Goal: Transaction & Acquisition: Purchase product/service

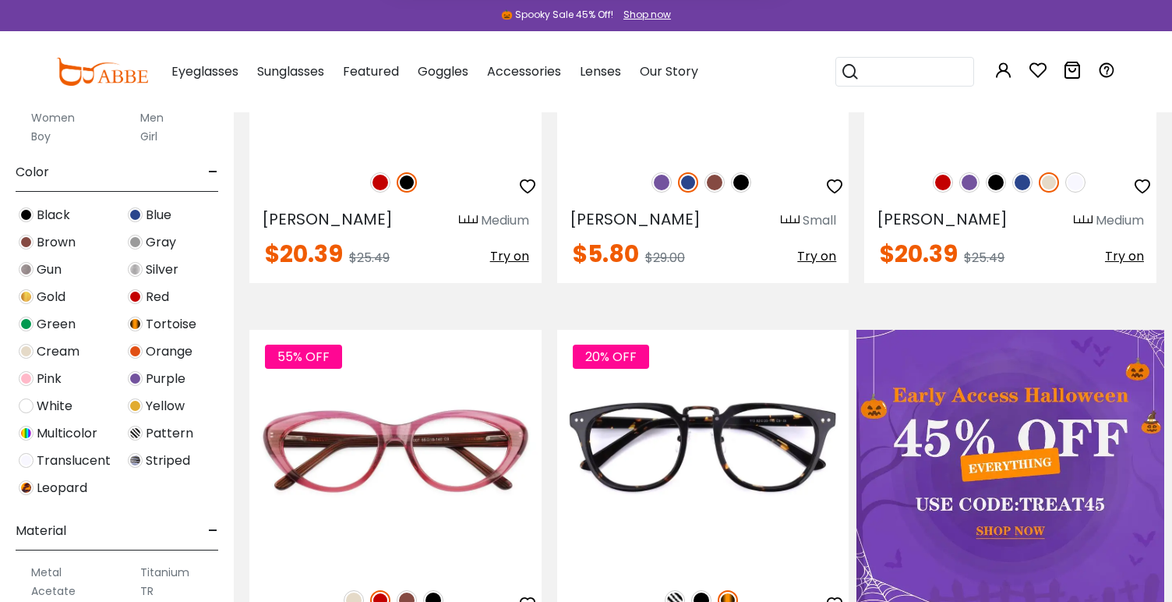
scroll to position [362, 0]
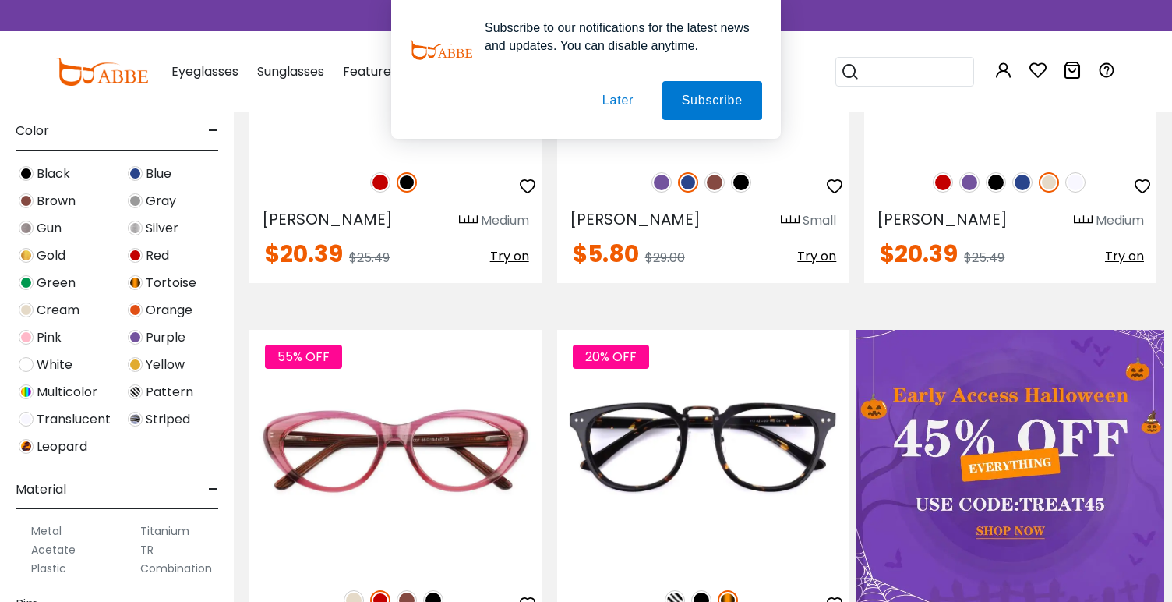
click at [136, 304] on img at bounding box center [135, 309] width 15 height 15
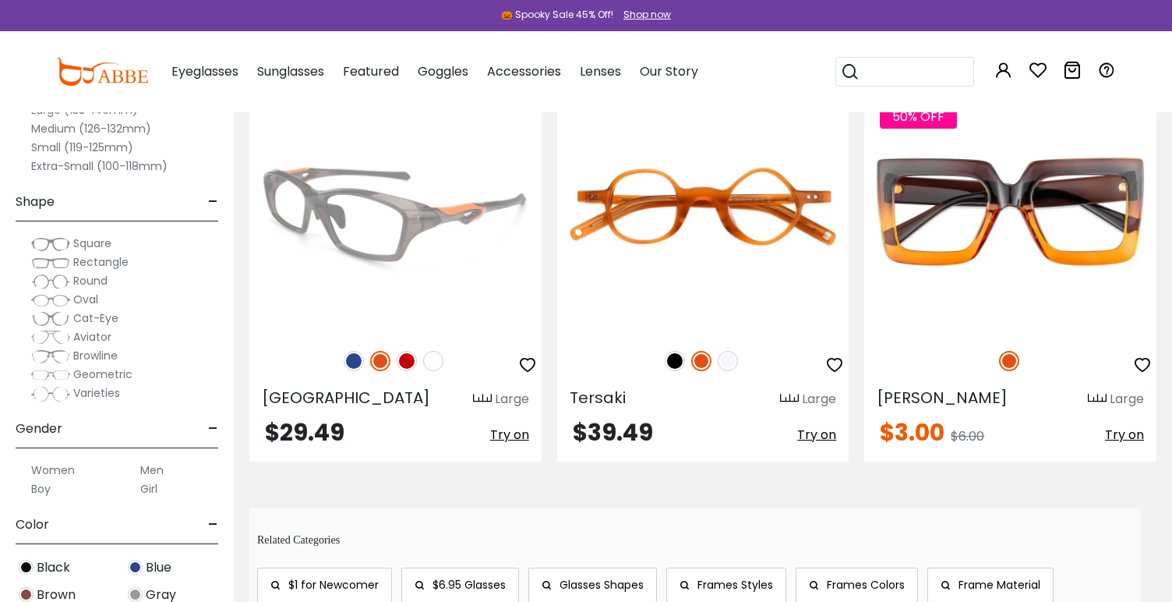
scroll to position [362, 0]
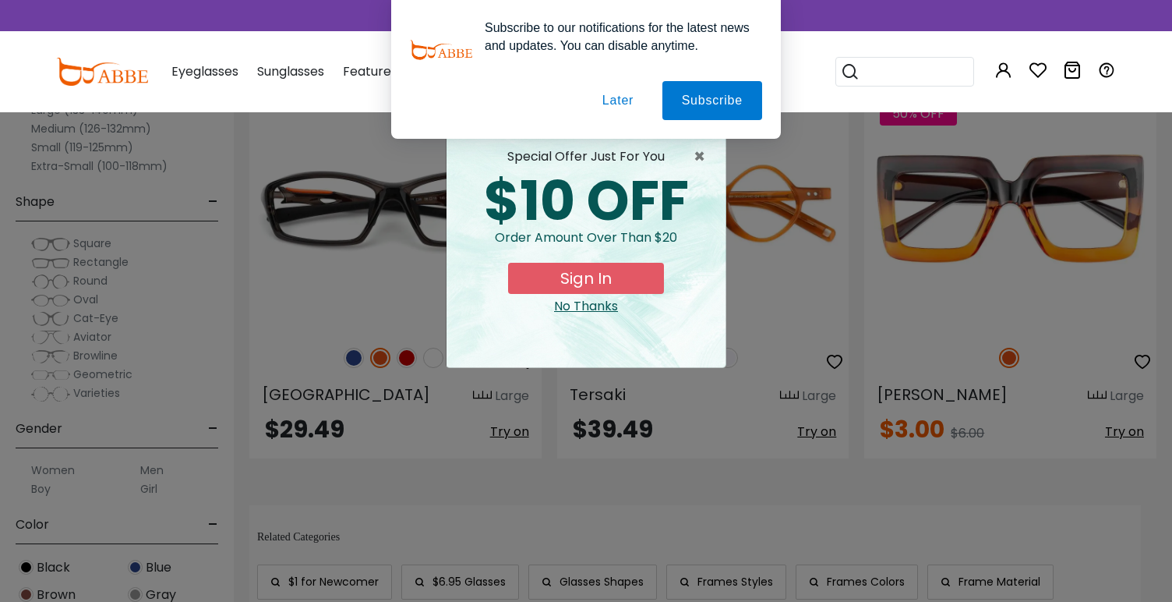
click at [612, 102] on button "Later" at bounding box center [618, 100] width 70 height 39
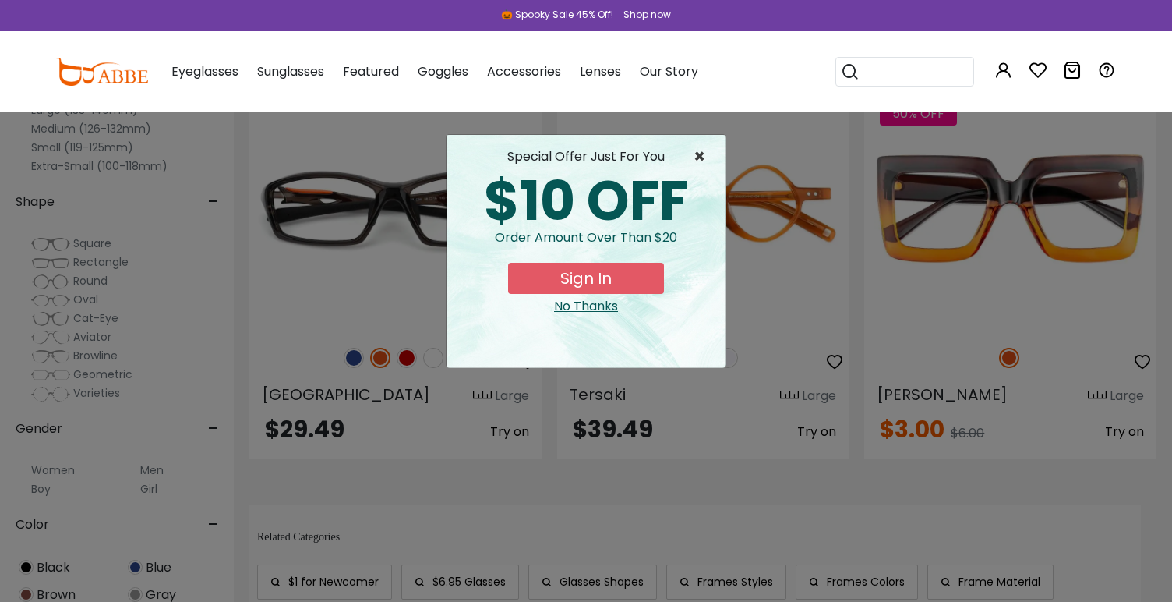
click at [700, 158] on span "×" at bounding box center [702, 156] width 19 height 19
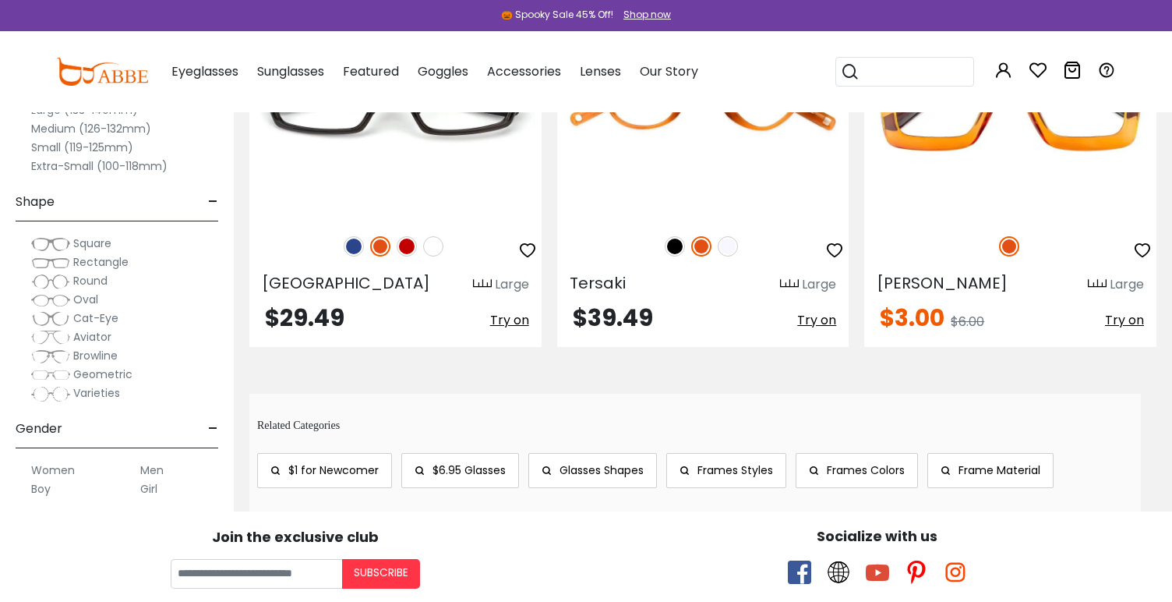
scroll to position [234, 0]
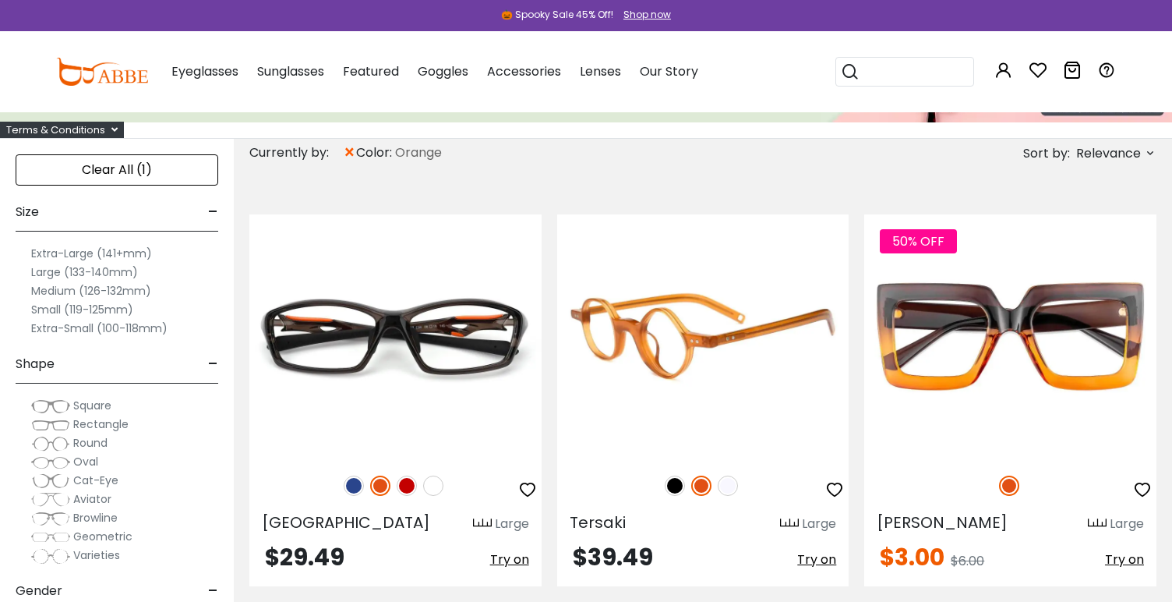
click at [669, 323] on img at bounding box center [703, 335] width 292 height 243
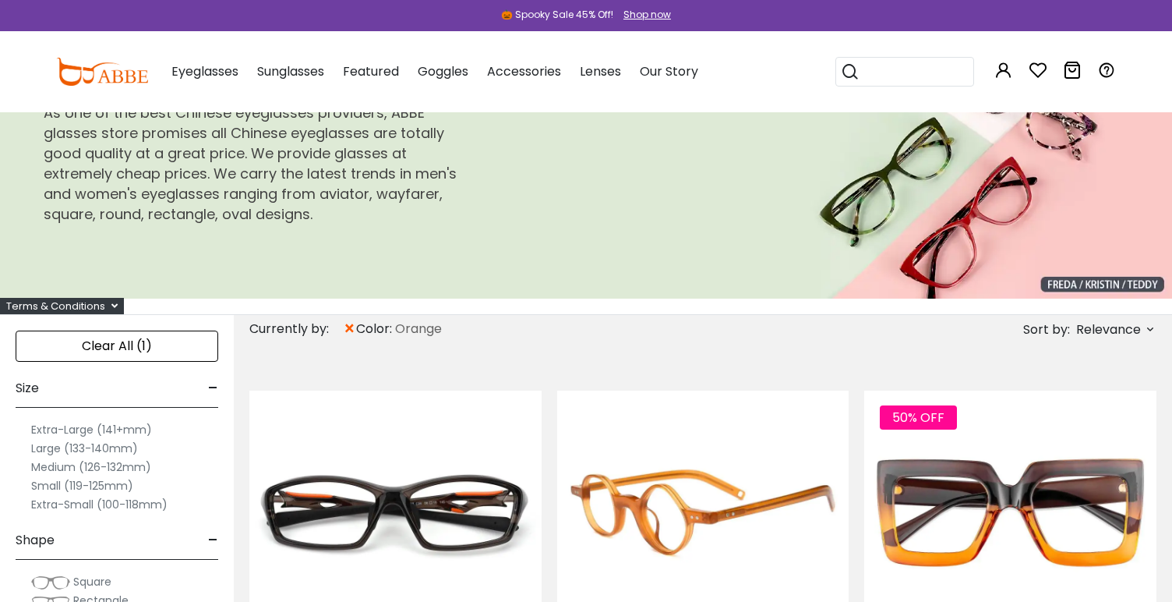
scroll to position [44, 0]
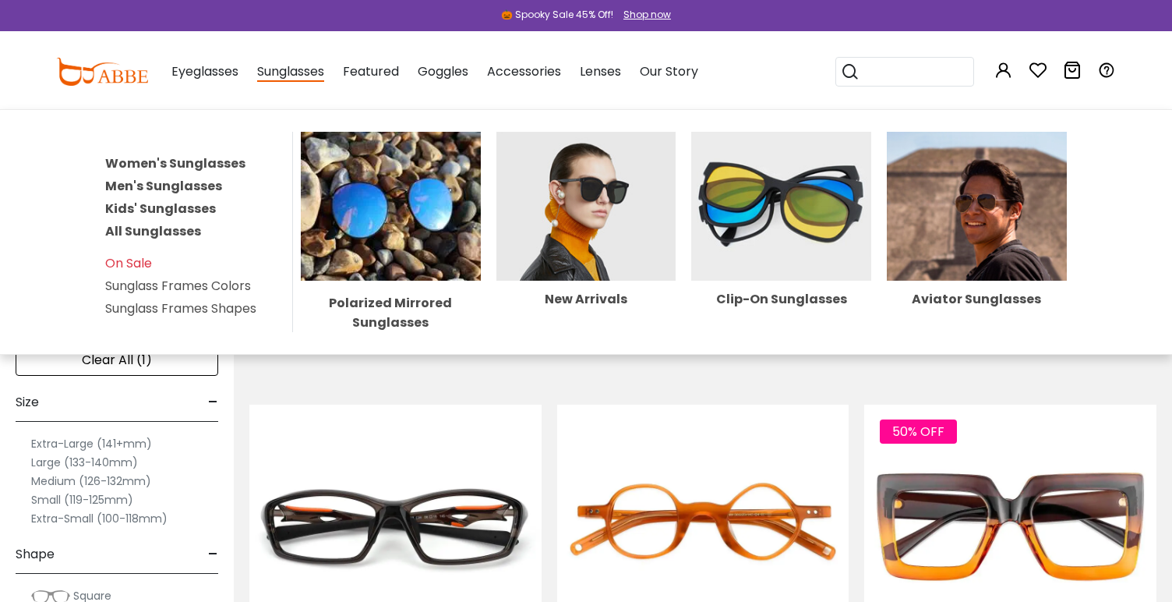
click at [298, 76] on span "Sunglasses" at bounding box center [290, 71] width 67 height 19
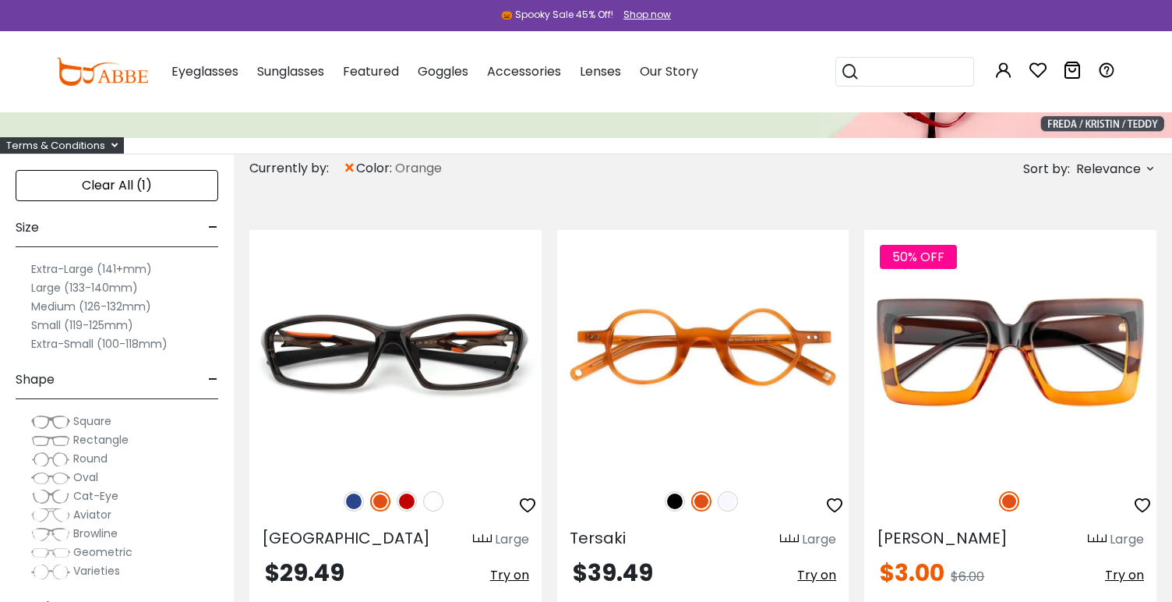
scroll to position [0, 0]
click at [126, 188] on div "Clear All (1)" at bounding box center [117, 185] width 203 height 31
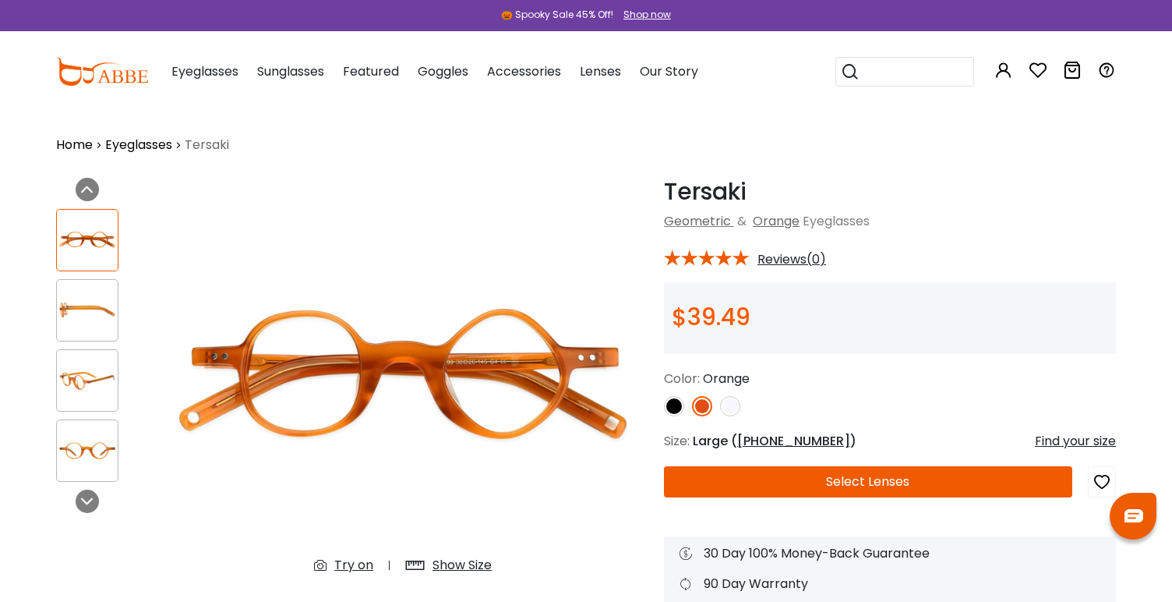
click at [87, 315] on img at bounding box center [87, 310] width 61 height 30
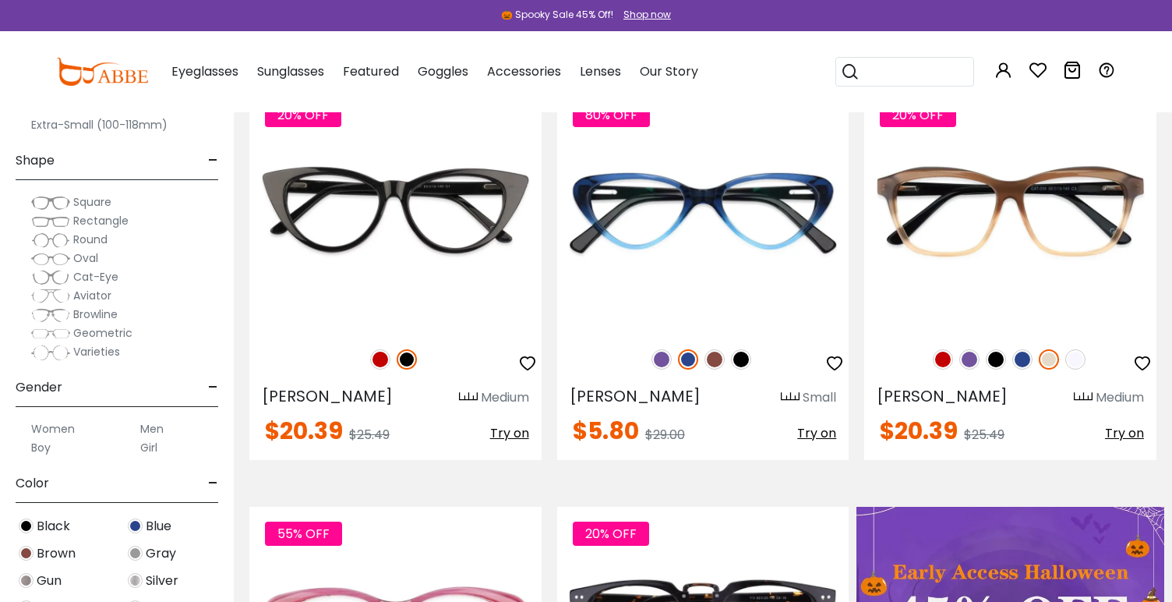
scroll to position [17, 0]
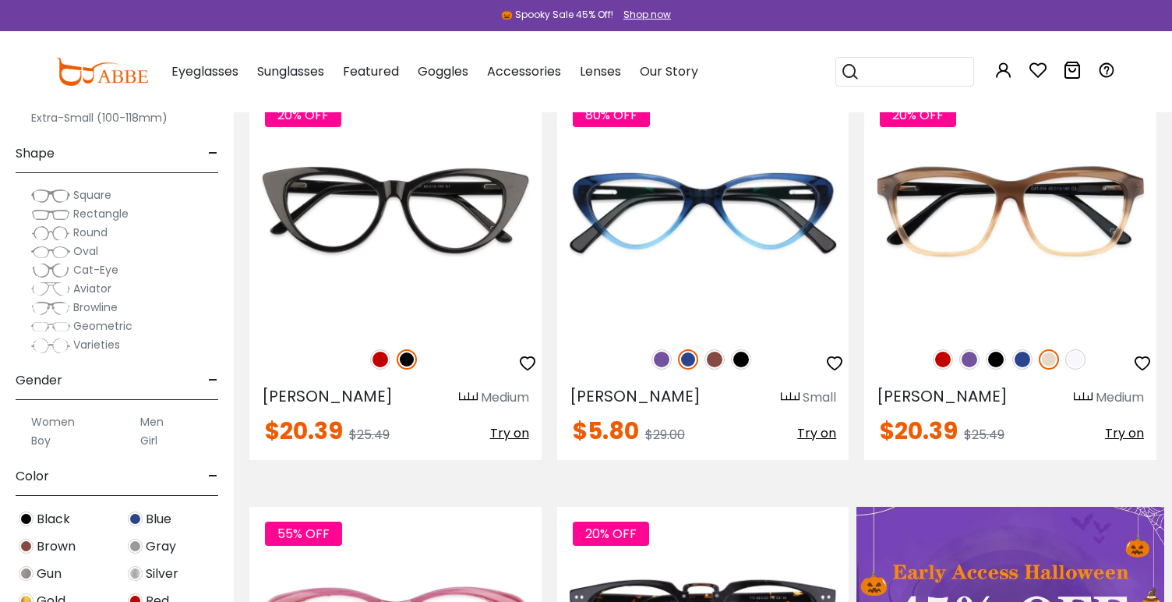
click at [96, 290] on span "Aviator" at bounding box center [92, 289] width 38 height 16
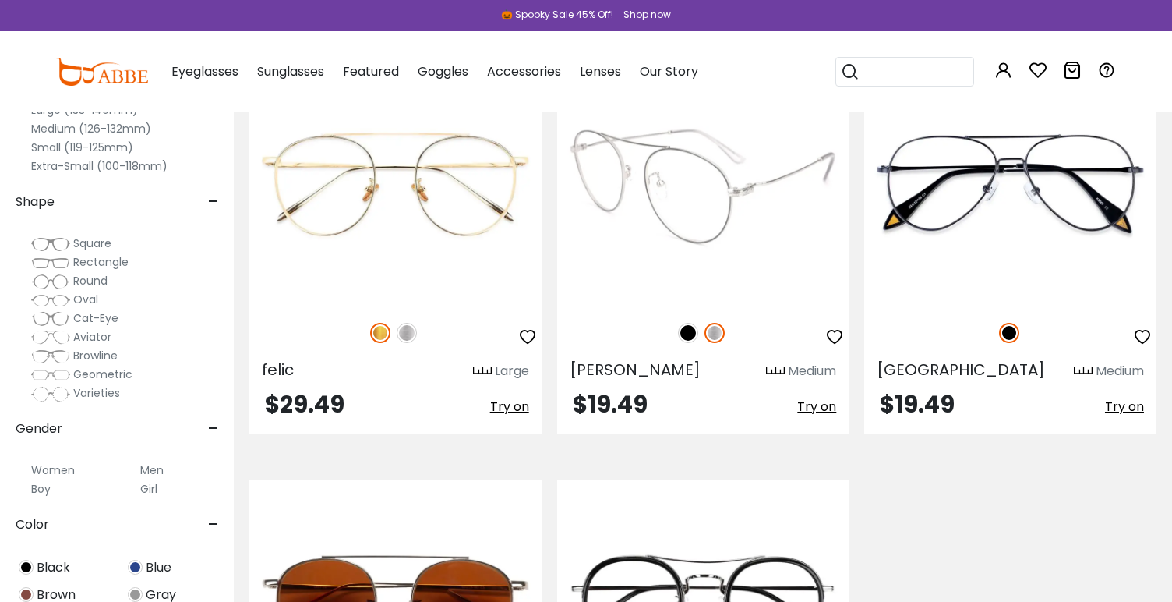
scroll to position [806, 0]
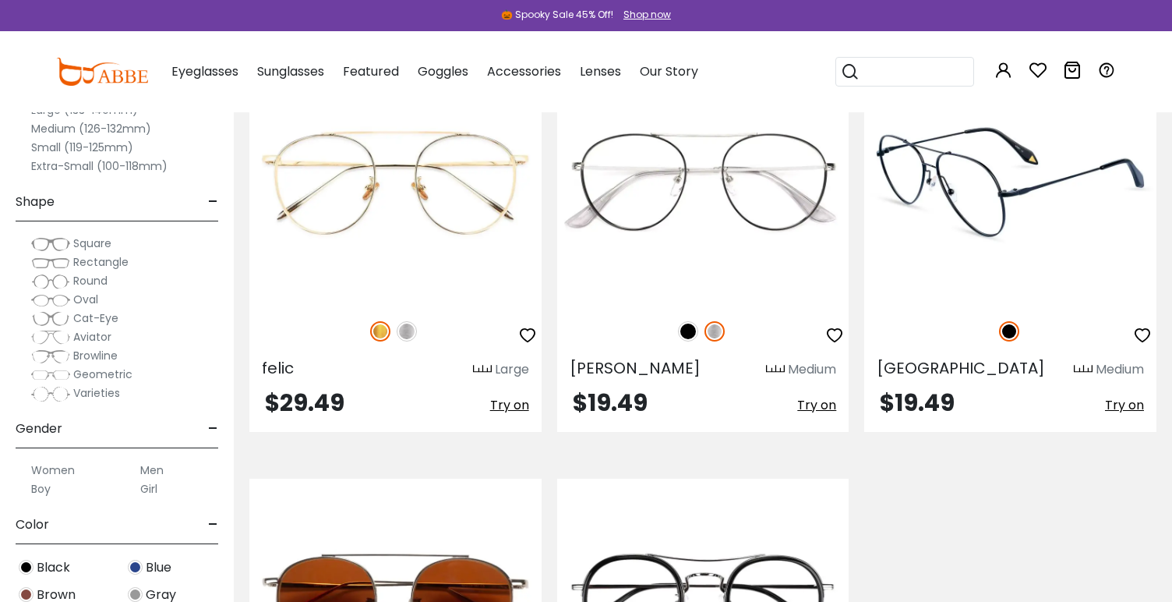
click at [961, 188] on img at bounding box center [1010, 182] width 292 height 243
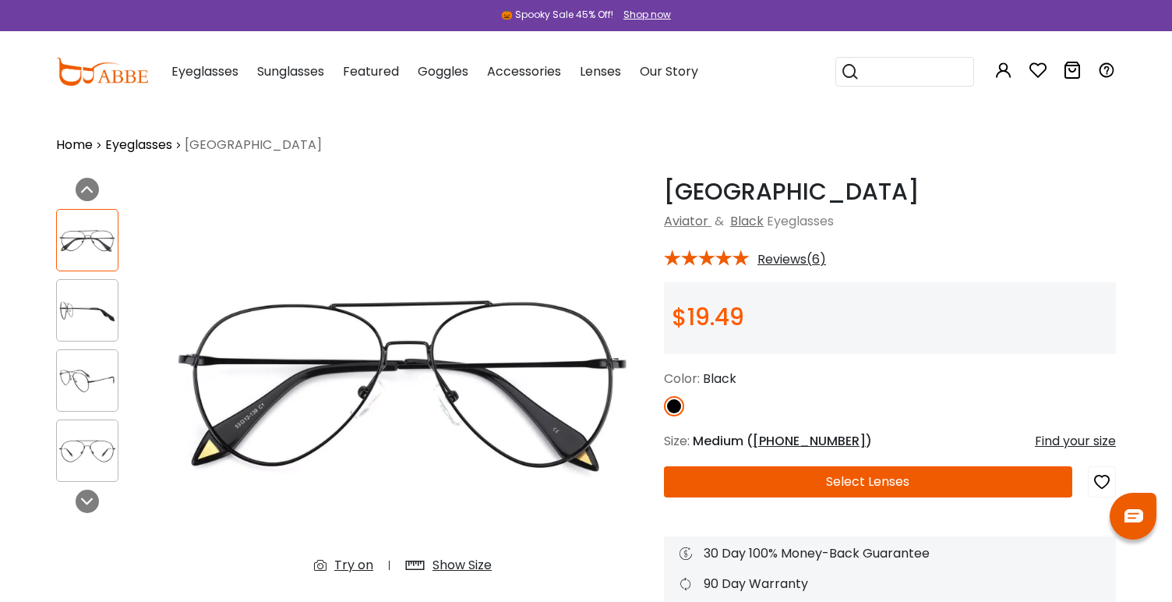
click at [71, 316] on img at bounding box center [87, 310] width 61 height 30
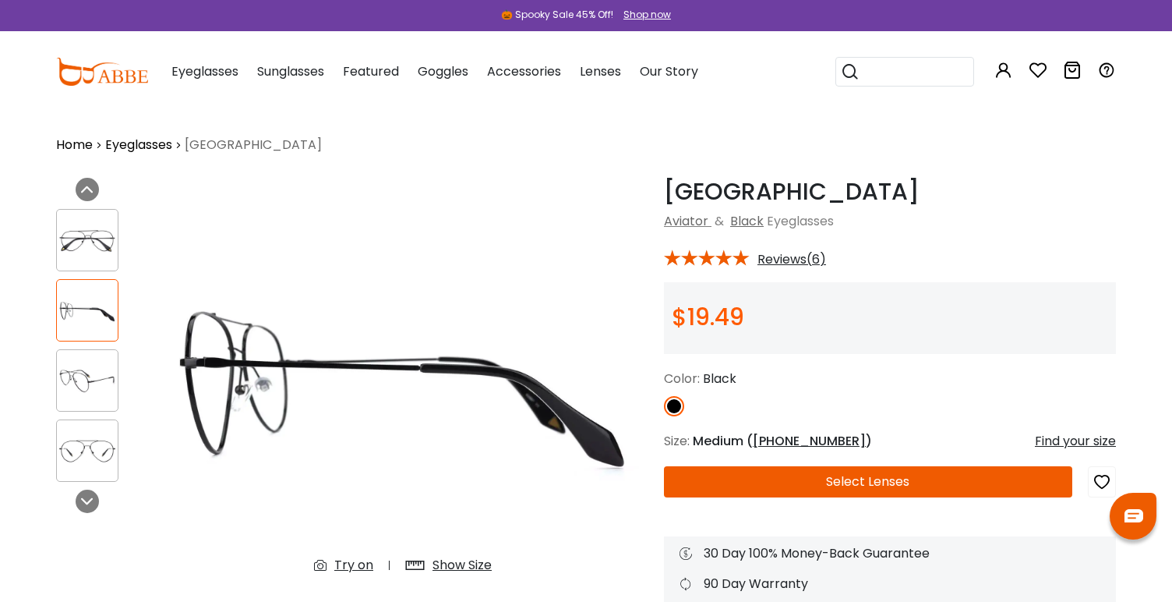
click at [87, 351] on div at bounding box center [87, 380] width 62 height 62
click at [90, 374] on img at bounding box center [87, 380] width 61 height 30
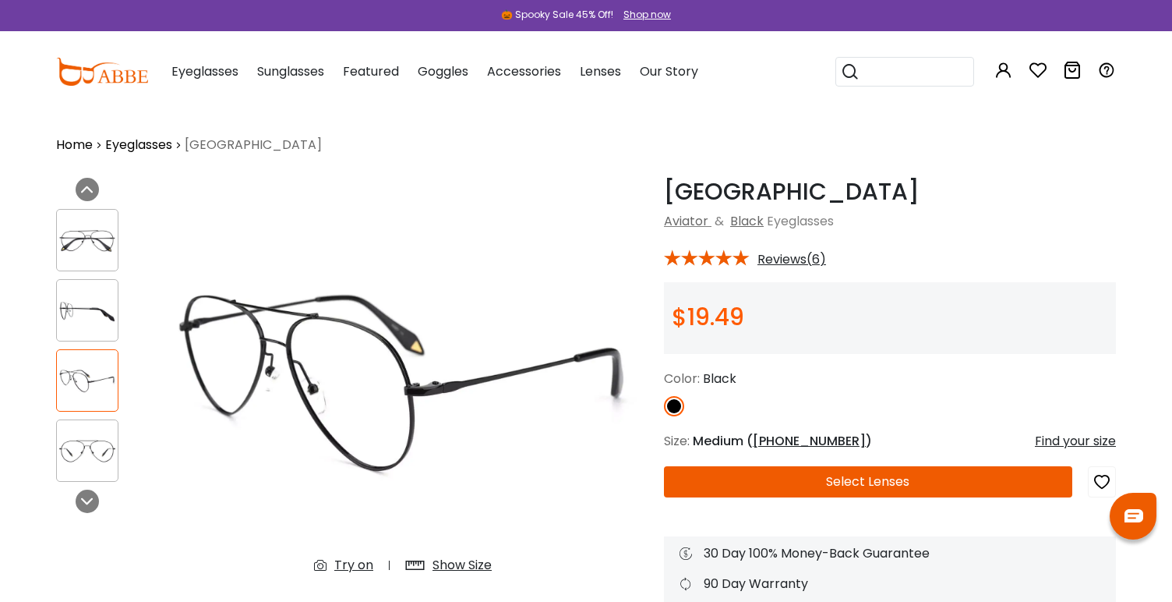
click at [103, 431] on div at bounding box center [87, 450] width 62 height 62
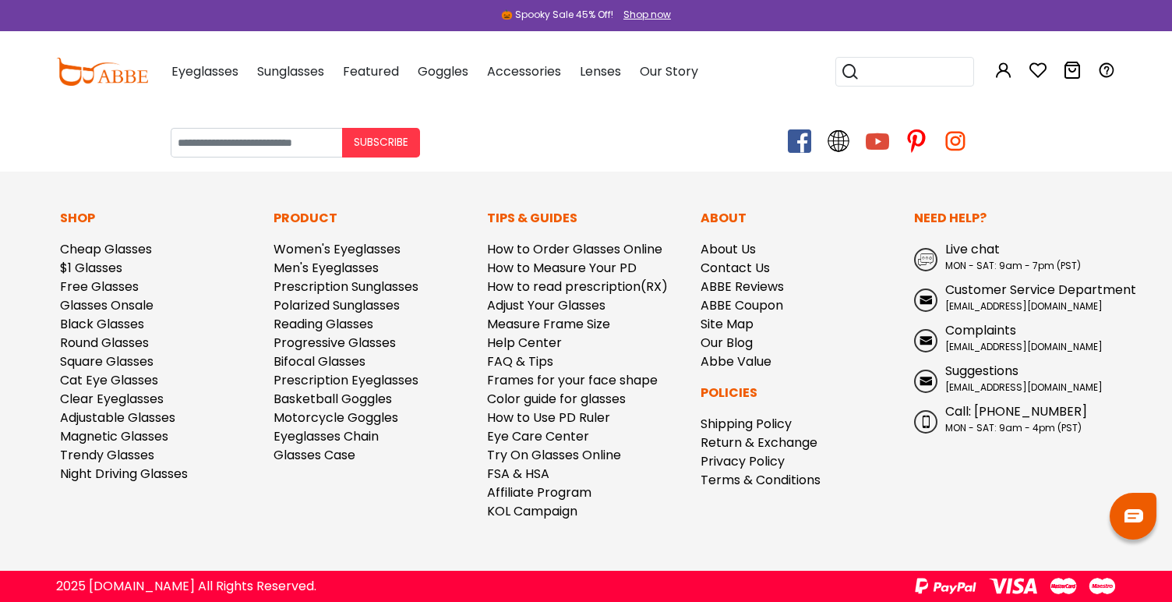
scroll to position [2127, 0]
